Goal: Task Accomplishment & Management: Manage account settings

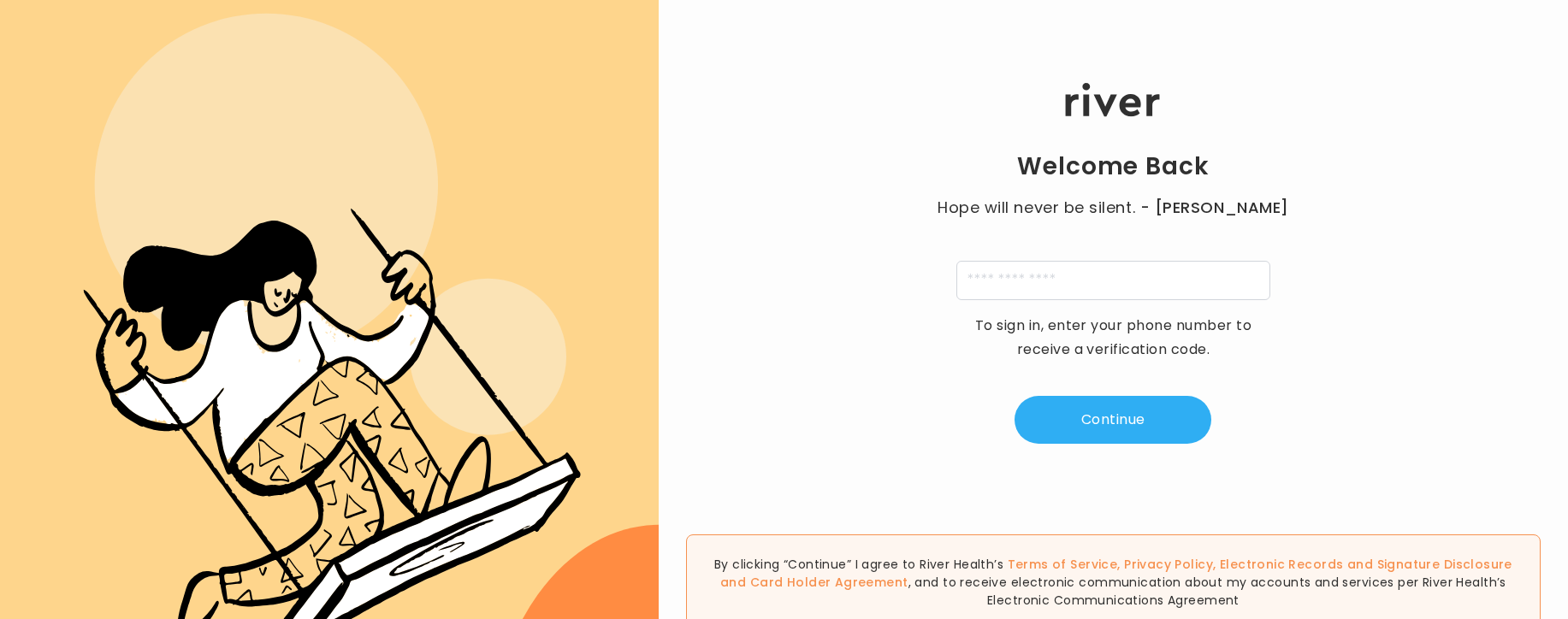
click at [1459, 236] on div "Welcome Back Hope will never be silent. - [PERSON_NAME] To sign in, enter your …" at bounding box center [1113, 263] width 909 height 395
click at [1085, 276] on input "tel" at bounding box center [1113, 280] width 314 height 39
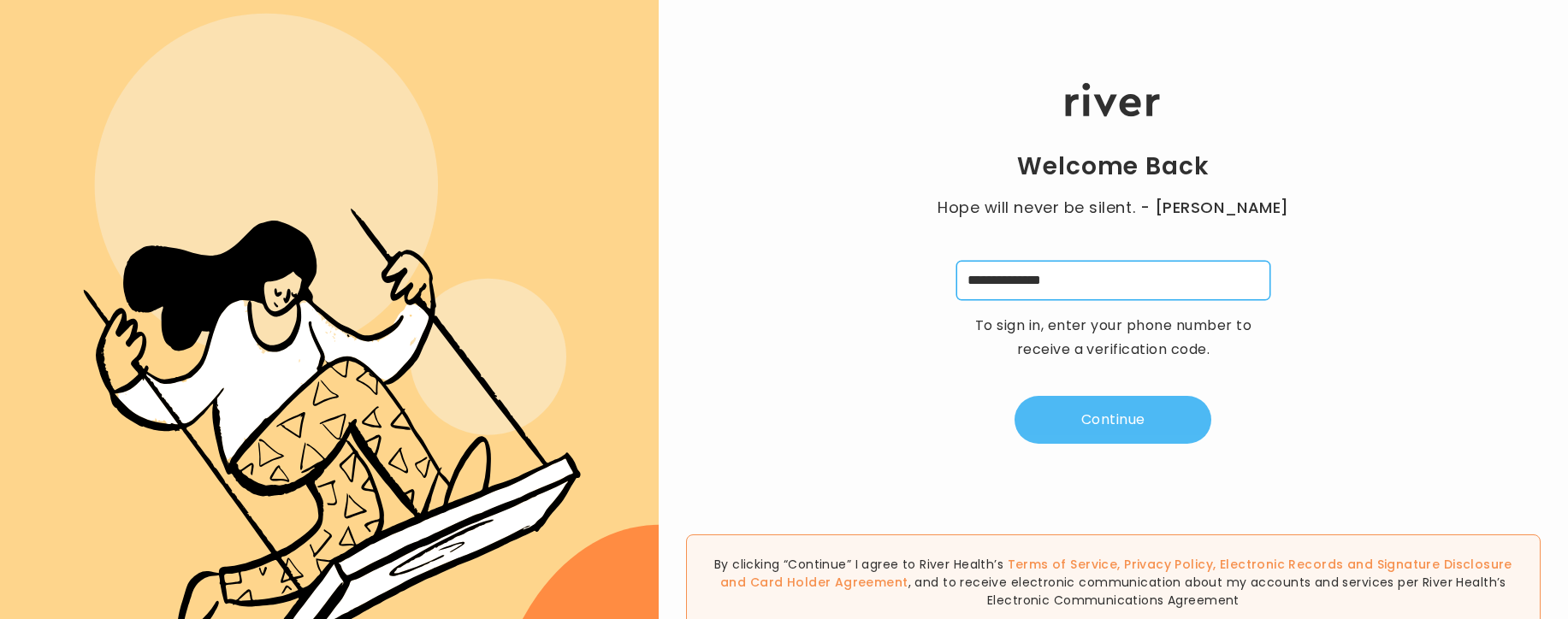
type input "**********"
click at [1134, 431] on button "Continue" at bounding box center [1112, 420] width 197 height 47
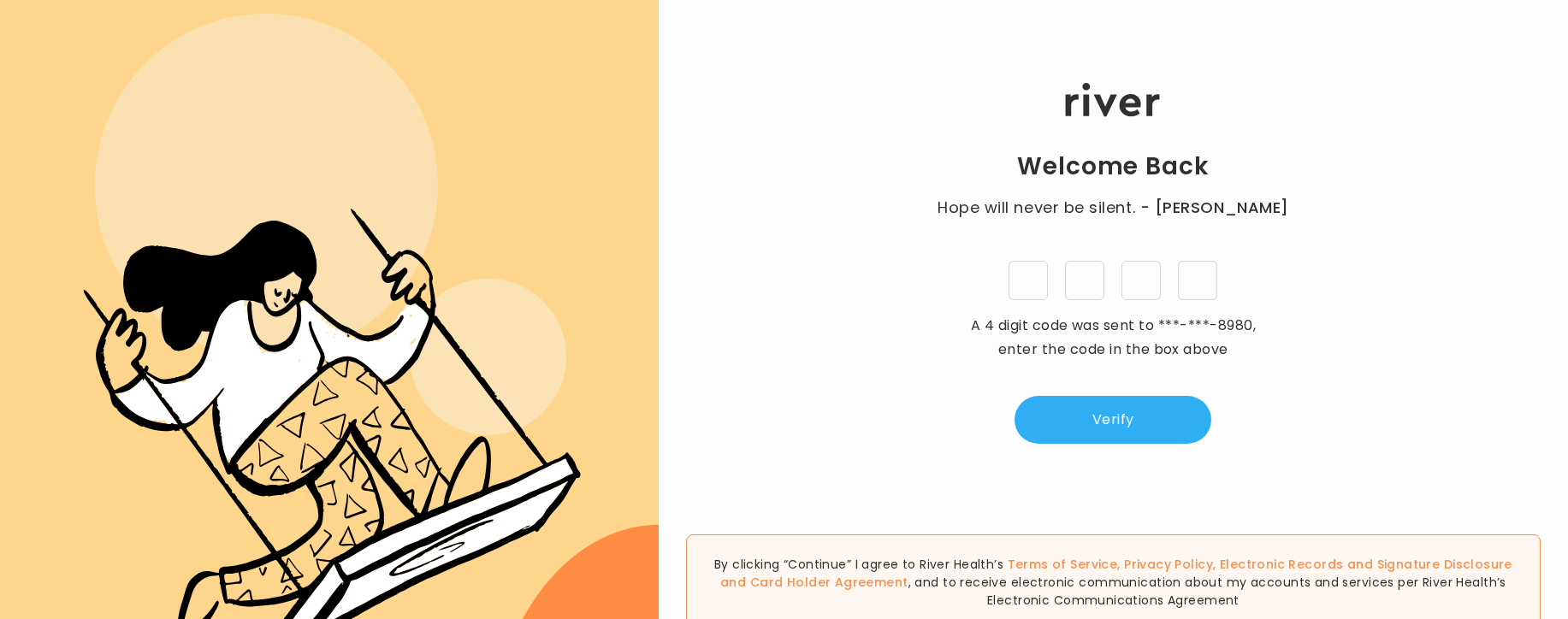
type input "*"
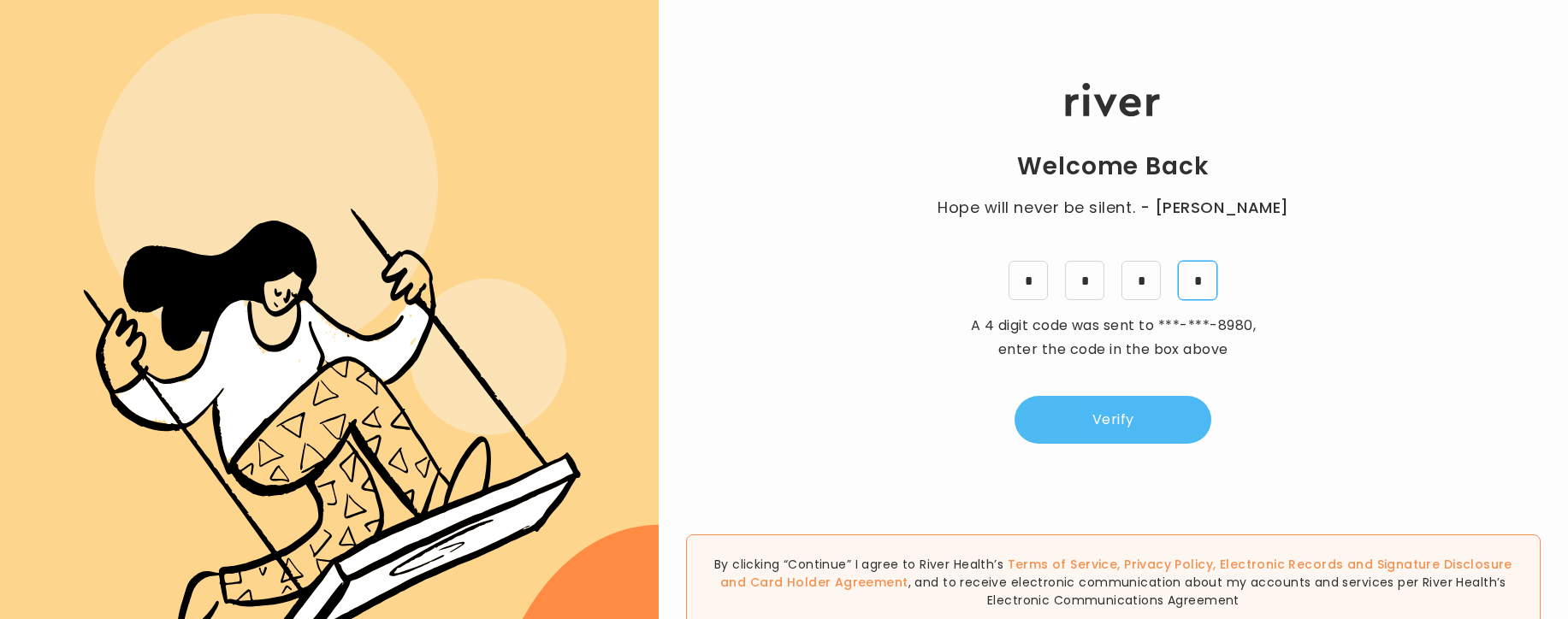
type input "*"
click at [1188, 422] on button "Verify" at bounding box center [1112, 420] width 197 height 47
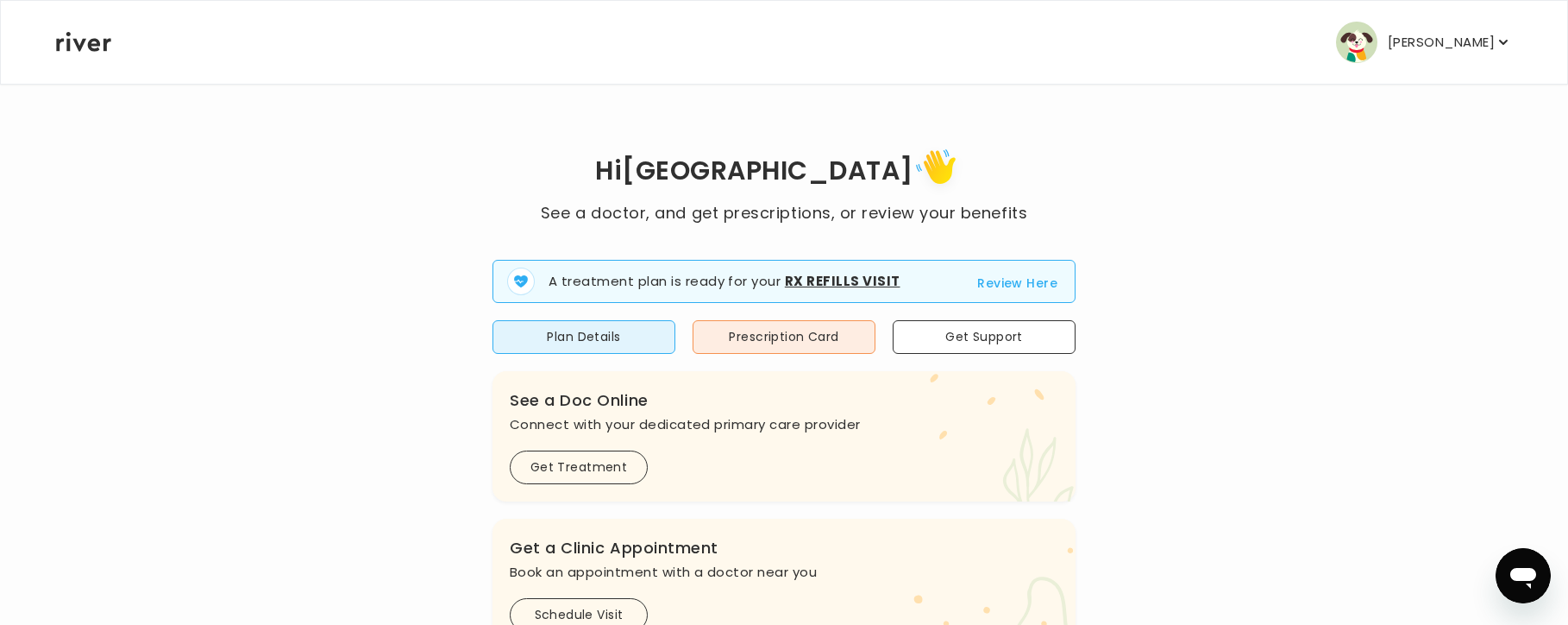
click at [1484, 35] on p "[PERSON_NAME]" at bounding box center [1442, 42] width 107 height 24
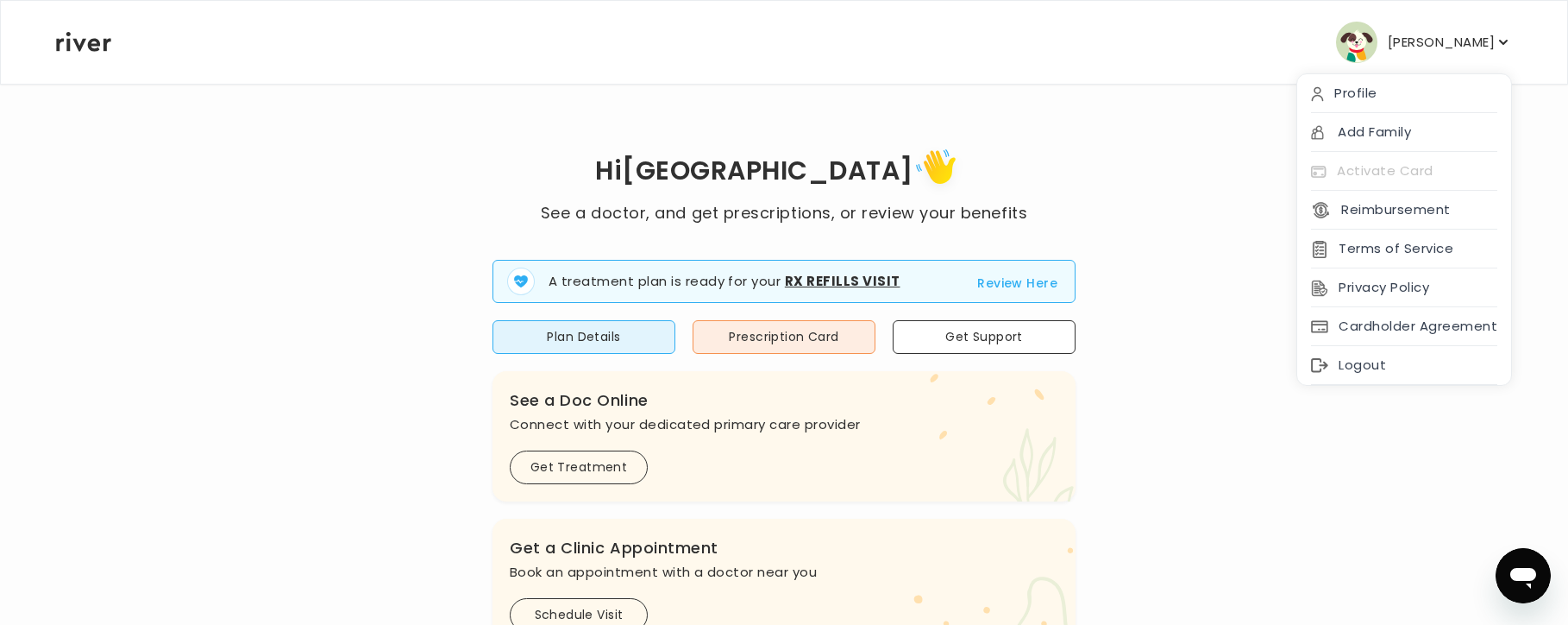
click at [1484, 35] on p "[PERSON_NAME]" at bounding box center [1442, 42] width 107 height 24
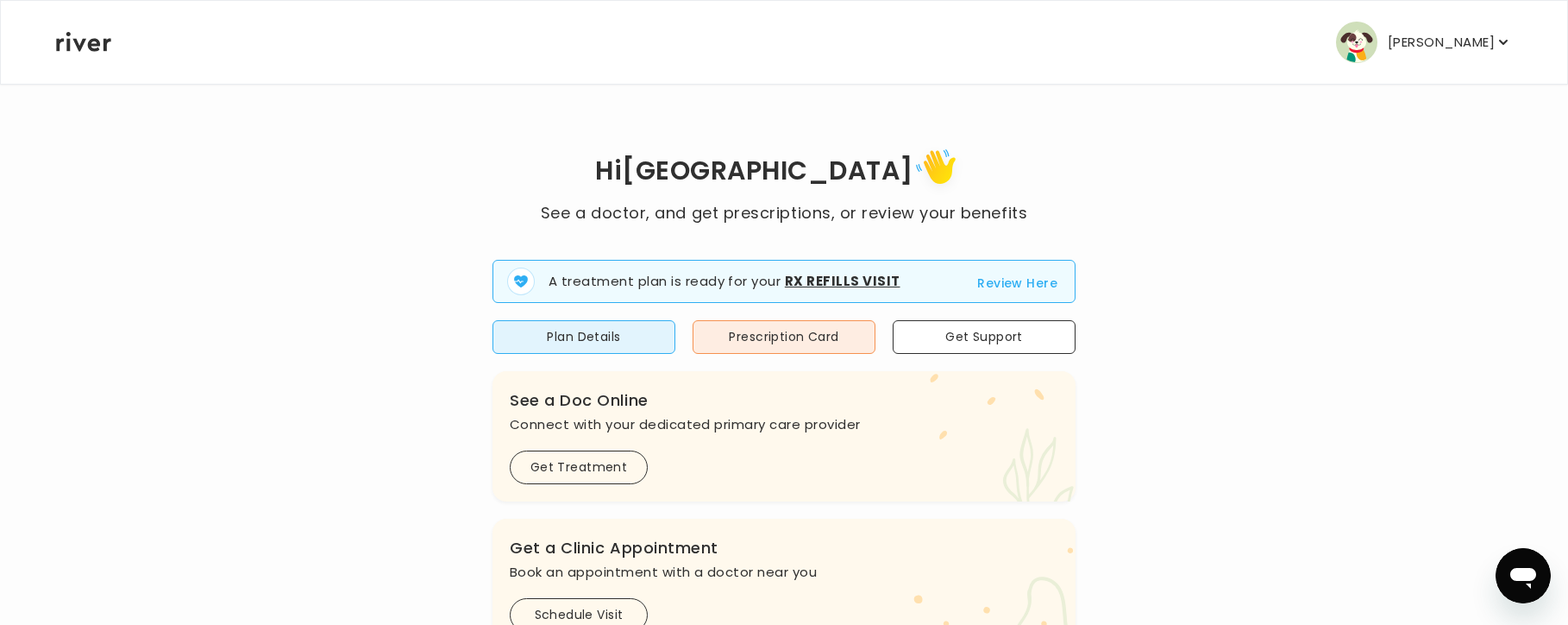
click at [65, 40] on icon at bounding box center [84, 41] width 56 height 20
click at [1337, 178] on div "Hi [PERSON_NAME] See a doctor, and get prescriptions, or review your benefits A…" at bounding box center [784, 618] width 1458 height 949
